Goal: Entertainment & Leisure: Consume media (video, audio)

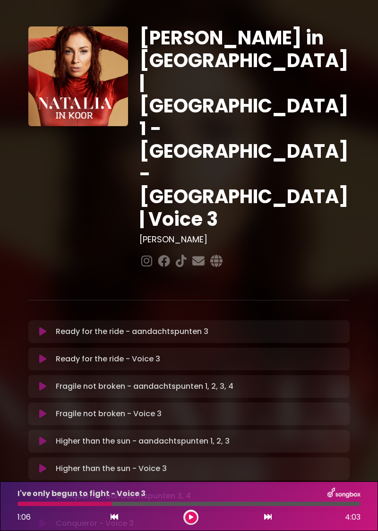
click at [77, 326] on p "Ready for the ride - aandachtspunten 3 Loading Track..." at bounding box center [132, 331] width 153 height 11
click at [48, 327] on button at bounding box center [43, 331] width 18 height 9
click at [129, 353] on p "Ready for the ride - Voice 2 Loading Track..." at bounding box center [108, 358] width 104 height 11
click at [48, 354] on button at bounding box center [43, 358] width 18 height 9
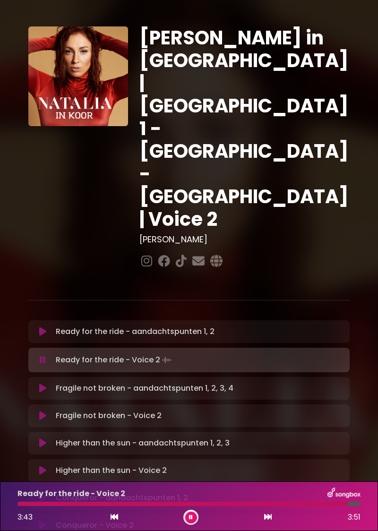
click at [192, 518] on icon at bounding box center [191, 518] width 4 height 6
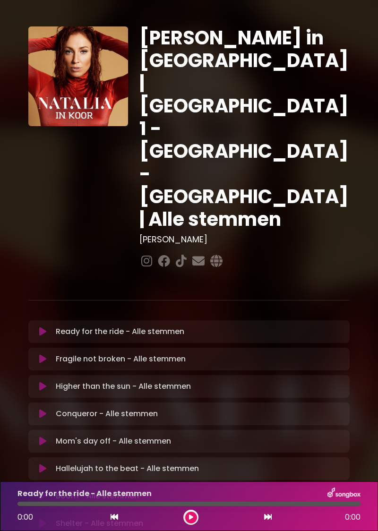
click at [44, 327] on icon at bounding box center [42, 331] width 7 height 9
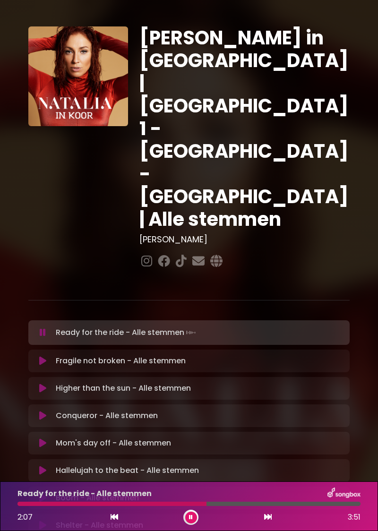
click at [190, 522] on button at bounding box center [191, 518] width 12 height 12
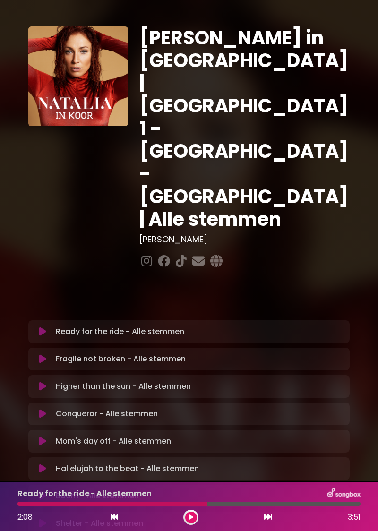
click at [112, 520] on icon at bounding box center [115, 517] width 8 height 8
click at [48, 327] on button at bounding box center [43, 331] width 18 height 9
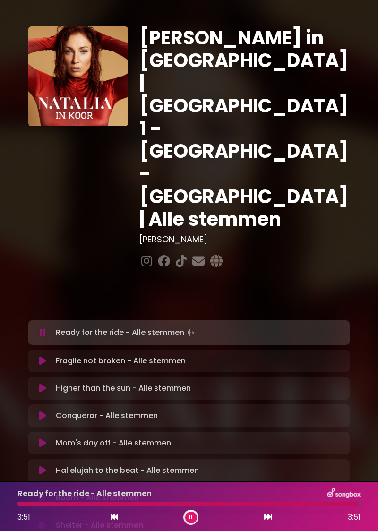
click at [44, 328] on icon at bounding box center [43, 332] width 6 height 9
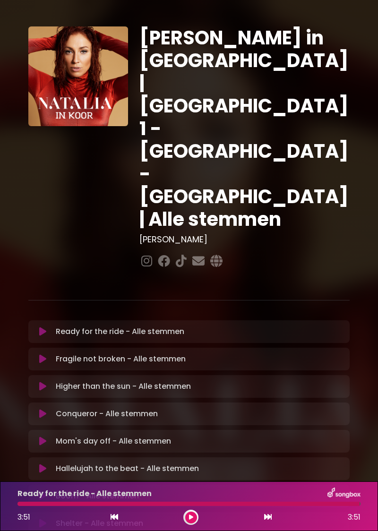
click at [190, 517] on icon at bounding box center [191, 518] width 4 height 6
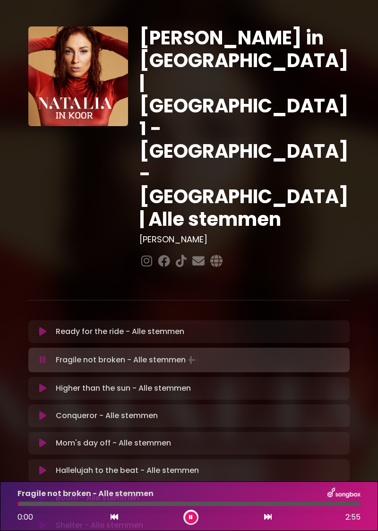
click at [48, 327] on button at bounding box center [43, 331] width 18 height 9
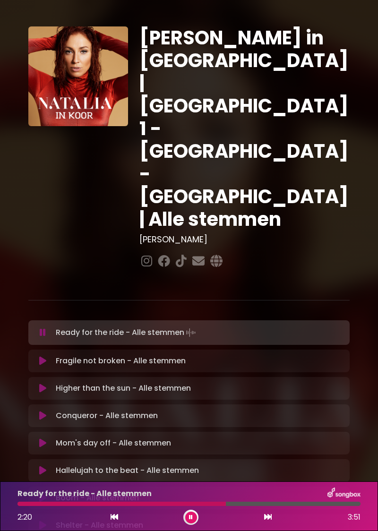
click at [191, 517] on icon at bounding box center [191, 518] width 4 height 6
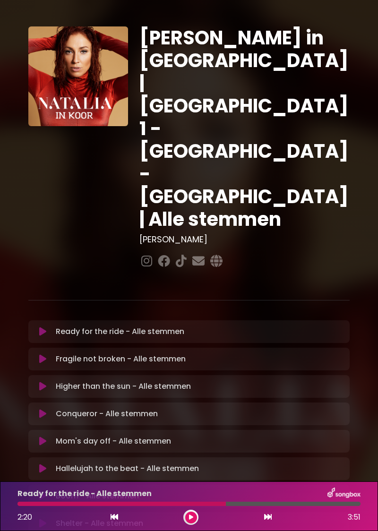
click at [46, 327] on icon at bounding box center [42, 331] width 7 height 9
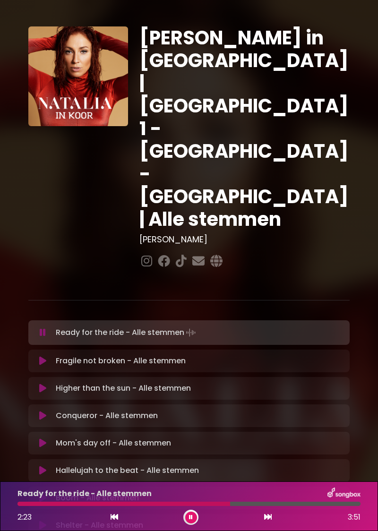
click at [112, 522] on button at bounding box center [114, 517] width 9 height 12
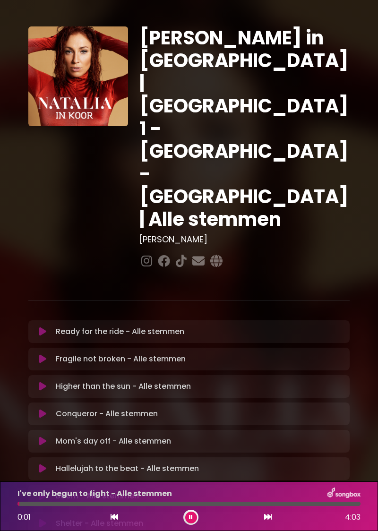
click at [49, 327] on button at bounding box center [43, 331] width 18 height 9
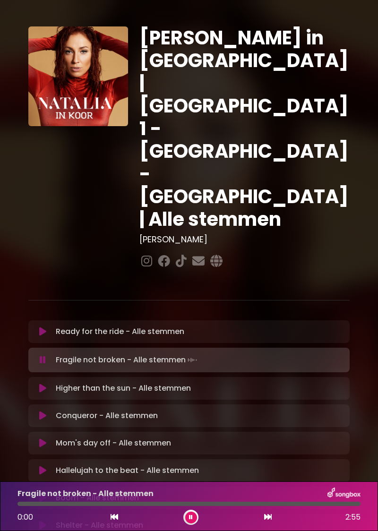
click at [195, 516] on button at bounding box center [191, 518] width 12 height 12
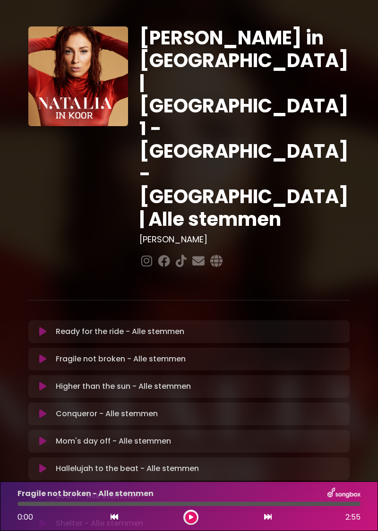
click at [194, 517] on button at bounding box center [191, 518] width 12 height 12
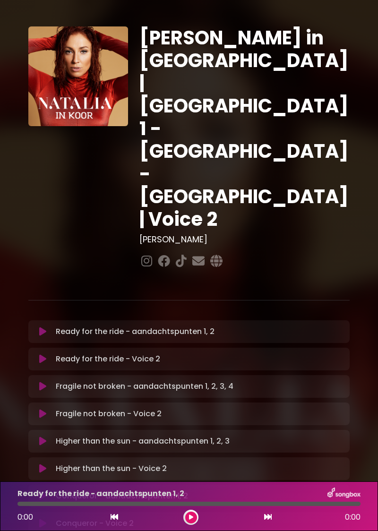
click at [48, 382] on button at bounding box center [43, 386] width 18 height 9
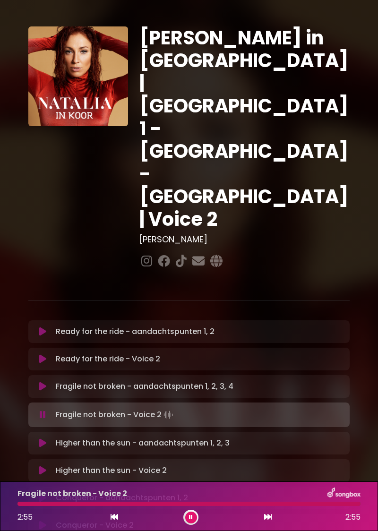
click at [75, 381] on p "Fragile not broken - aandachtspunten 1, 2, 3, 4 Loading Track..." at bounding box center [145, 386] width 178 height 11
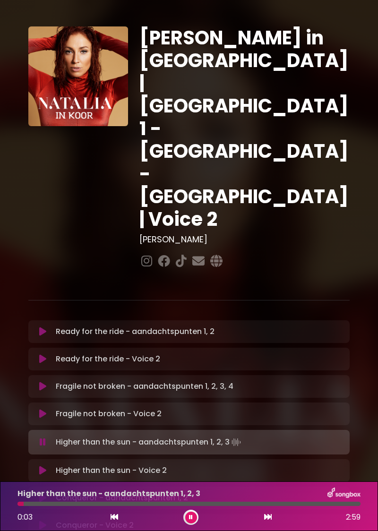
click at [57, 381] on p "Fragile not broken - aandachtspunten 1, 2, 3, 4 Loading Track..." at bounding box center [145, 386] width 178 height 11
click at [63, 381] on p "Fragile not broken - aandachtspunten 1, 2, 3, 4 Loading Track..." at bounding box center [145, 386] width 178 height 11
click at [192, 519] on icon at bounding box center [191, 518] width 4 height 6
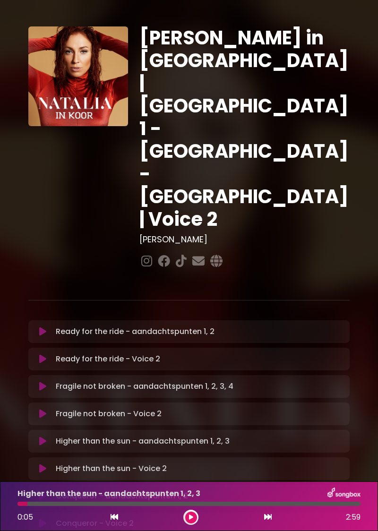
click at [65, 381] on p "Fragile not broken - aandachtspunten 1, 2, 3, 4 Loading Track..." at bounding box center [145, 386] width 178 height 11
click at [50, 382] on button at bounding box center [43, 386] width 18 height 9
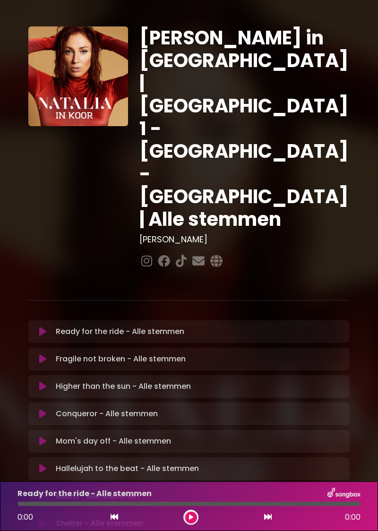
click at [51, 354] on button at bounding box center [43, 358] width 18 height 9
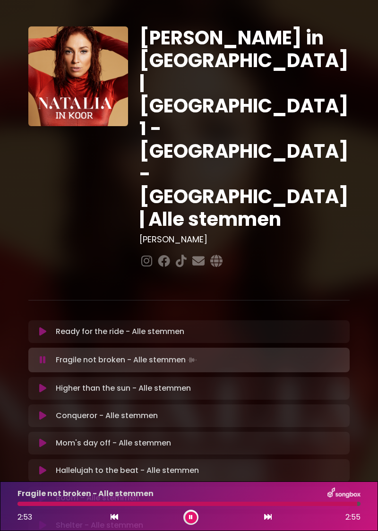
click at [191, 517] on icon at bounding box center [191, 518] width 4 height 6
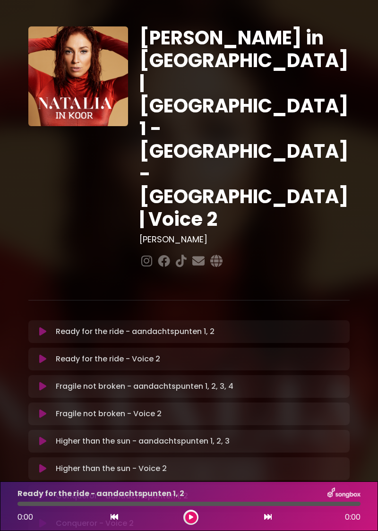
click at [43, 437] on icon at bounding box center [42, 441] width 7 height 9
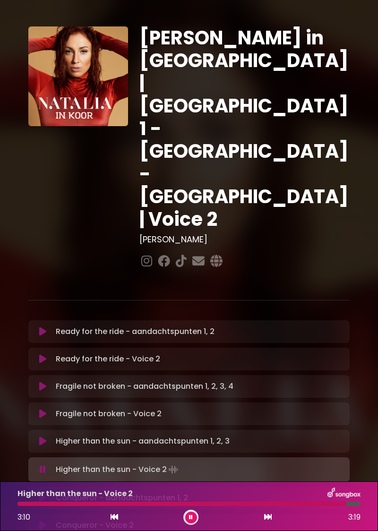
click at [192, 512] on button at bounding box center [191, 518] width 12 height 12
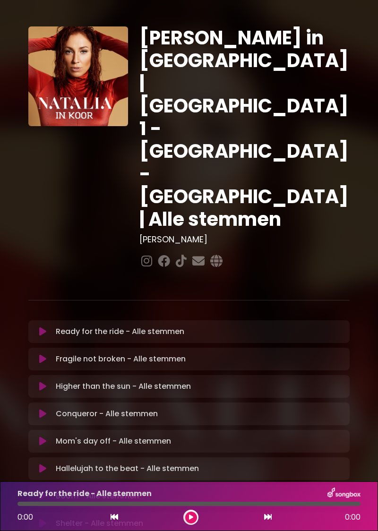
click at [43, 382] on icon at bounding box center [42, 386] width 7 height 9
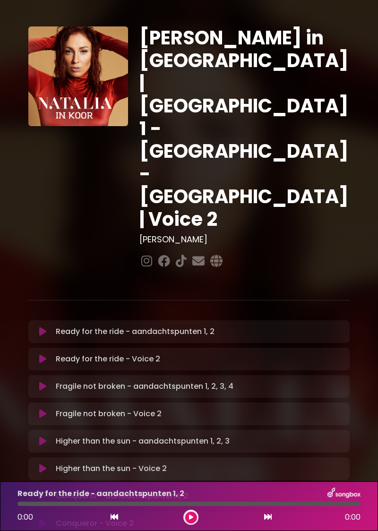
click at [49, 491] on button at bounding box center [43, 495] width 18 height 9
click at [191, 517] on icon at bounding box center [191, 518] width 4 height 6
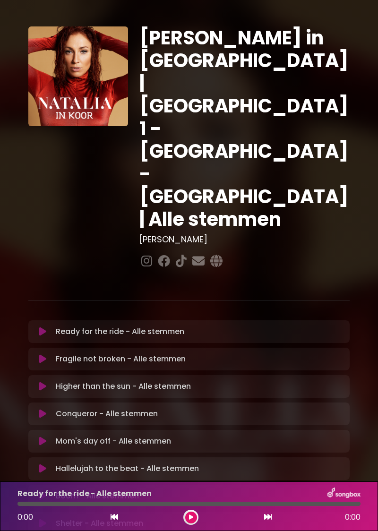
click at [46, 409] on icon at bounding box center [42, 413] width 7 height 9
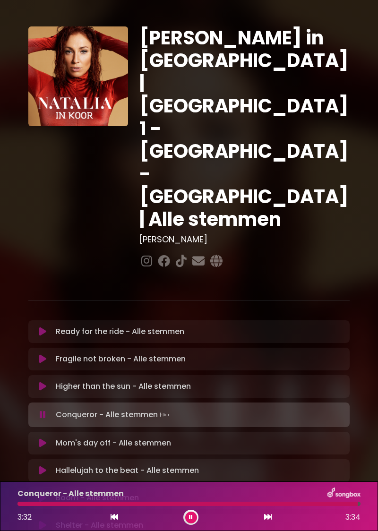
click at [189, 521] on button at bounding box center [191, 518] width 12 height 12
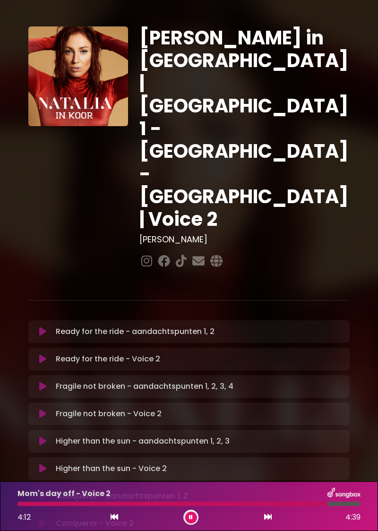
click at [190, 512] on button at bounding box center [191, 518] width 12 height 12
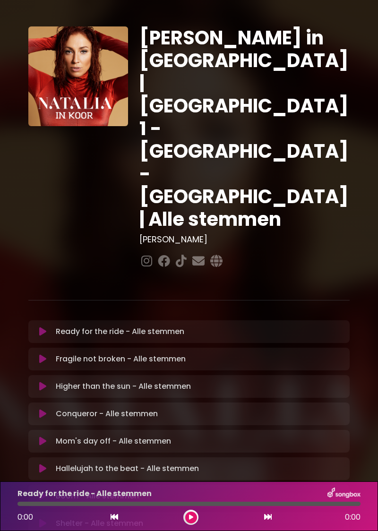
click at [44, 437] on icon at bounding box center [42, 441] width 7 height 9
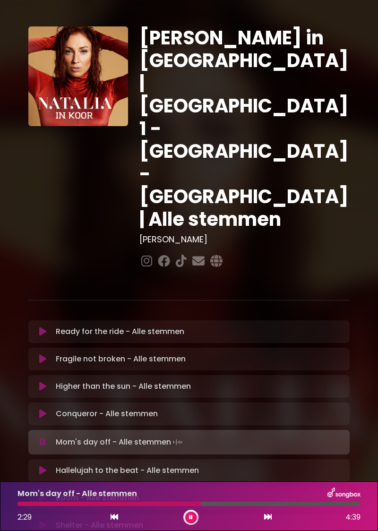
click at [192, 513] on button at bounding box center [191, 518] width 12 height 12
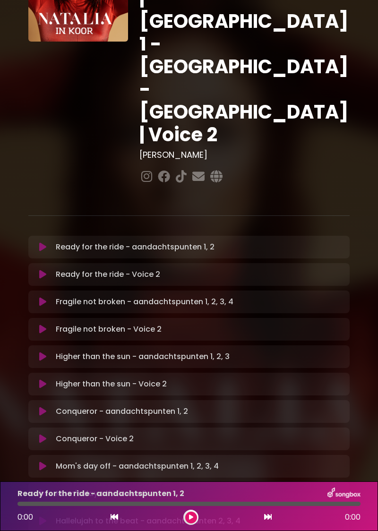
scroll to position [89, 0]
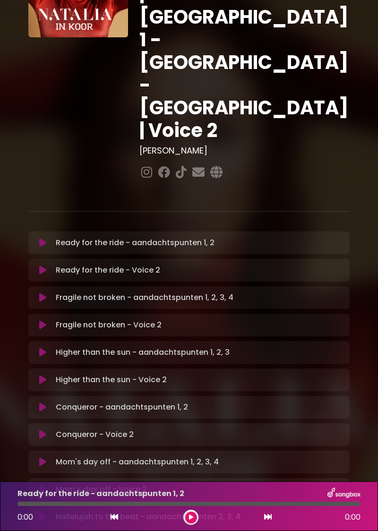
click at [43, 512] on icon at bounding box center [42, 516] width 7 height 9
click at [185, 519] on button at bounding box center [191, 518] width 12 height 12
click at [117, 515] on icon at bounding box center [115, 517] width 8 height 8
click at [190, 519] on icon at bounding box center [191, 518] width 4 height 6
